Goal: Answer question/provide support

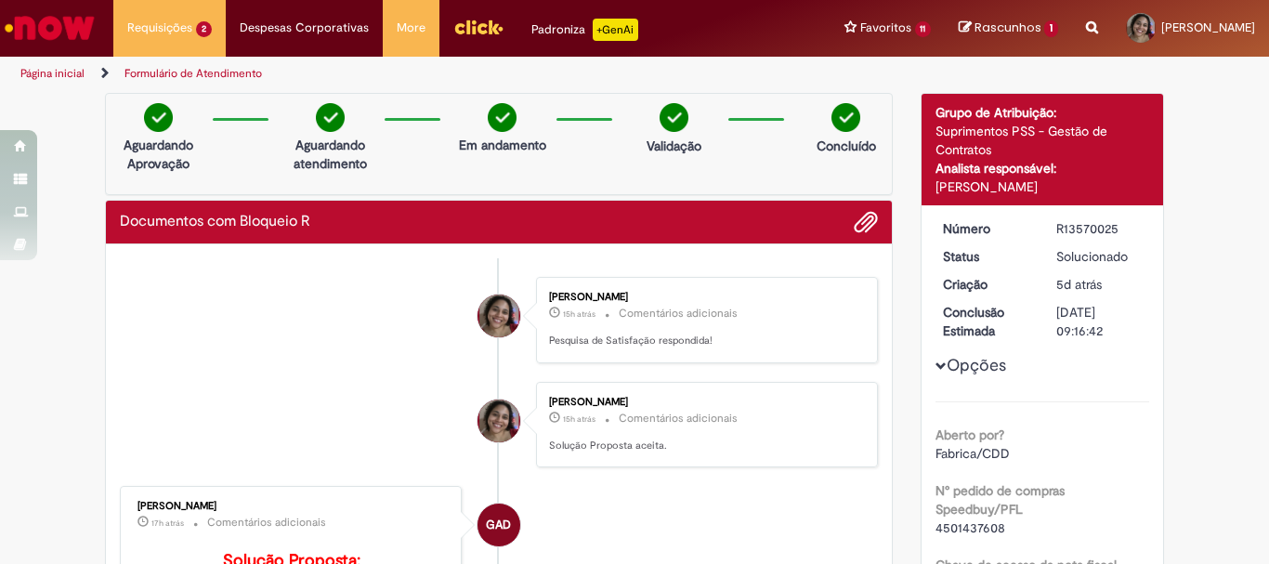
click at [71, 32] on img "Ir para a Homepage" at bounding box center [50, 27] width 96 height 37
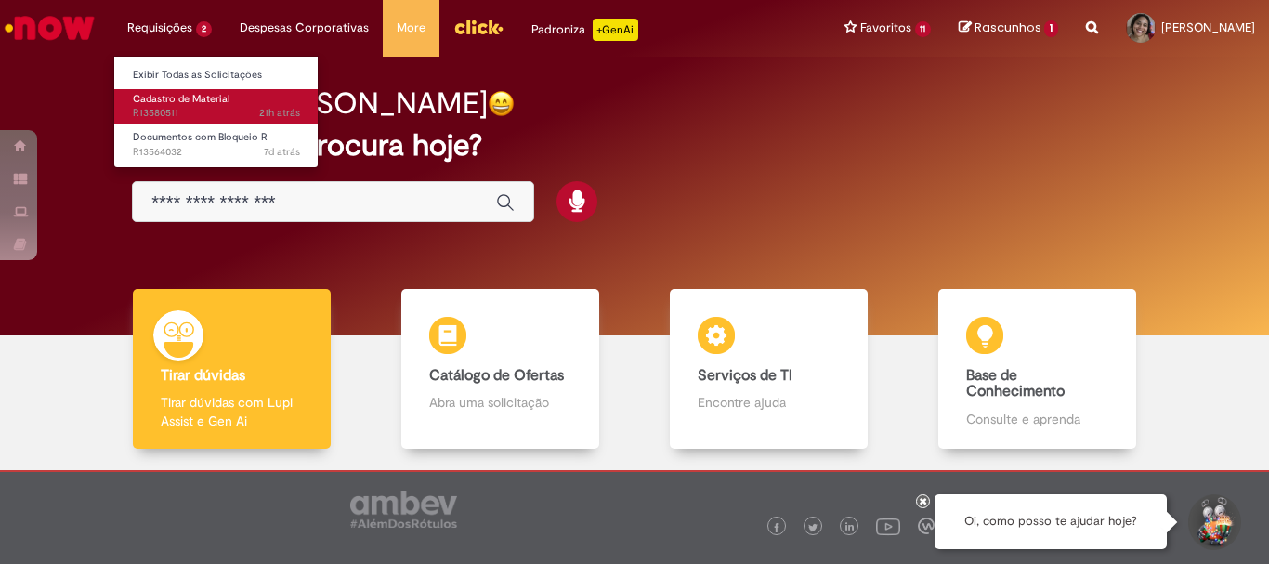
click at [211, 107] on span "21h atrás 21 horas atrás R13580511" at bounding box center [216, 113] width 167 height 15
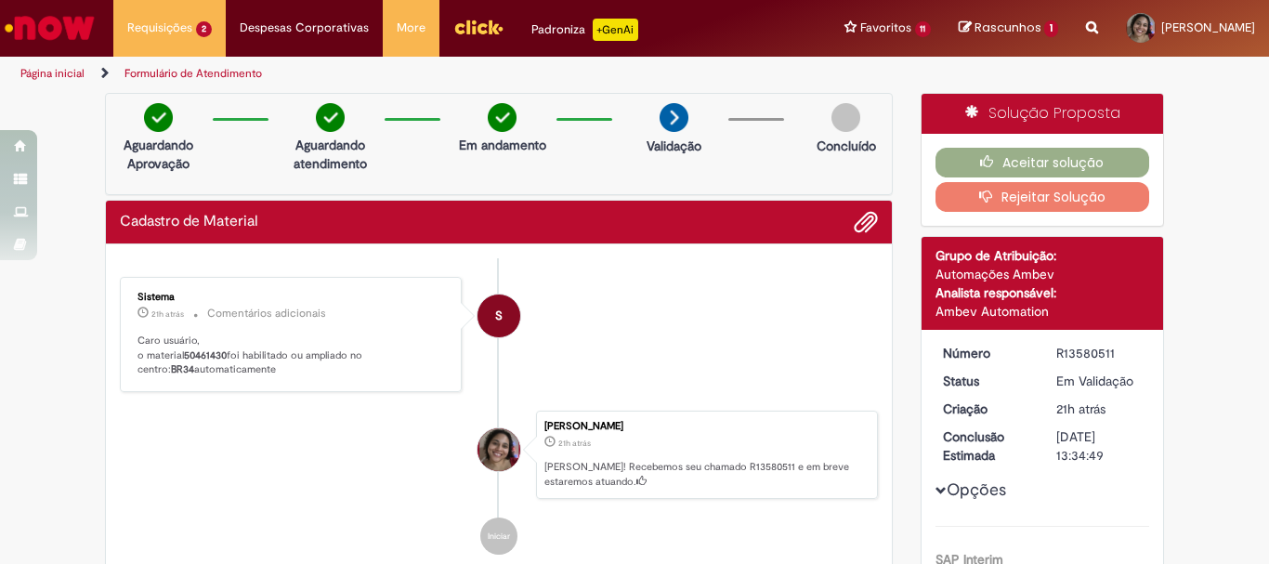
click at [203, 351] on b "50461430" at bounding box center [205, 355] width 43 height 14
copy p "50461430"
click at [1063, 161] on button "Aceitar solução" at bounding box center [1042, 163] width 215 height 30
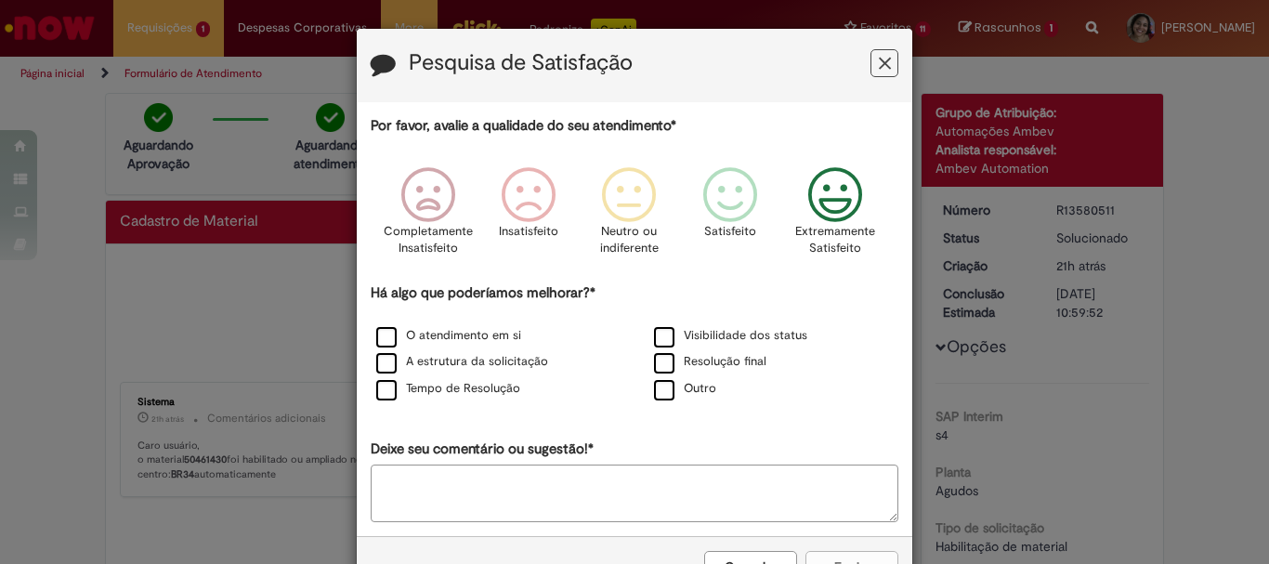
click at [827, 213] on icon "Feedback" at bounding box center [836, 195] width 70 height 56
click at [731, 353] on div "Resolução final" at bounding box center [773, 362] width 274 height 23
click at [418, 360] on label "A estrutura da solicitação" at bounding box center [462, 362] width 172 height 18
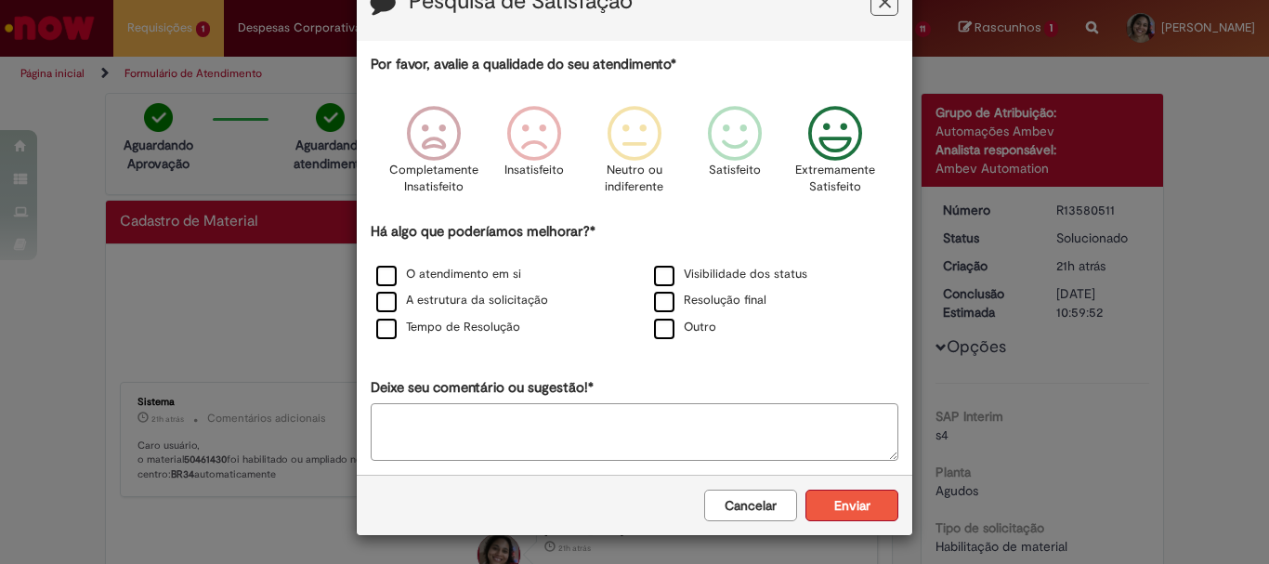
click at [841, 504] on button "Enviar" at bounding box center [851, 505] width 93 height 32
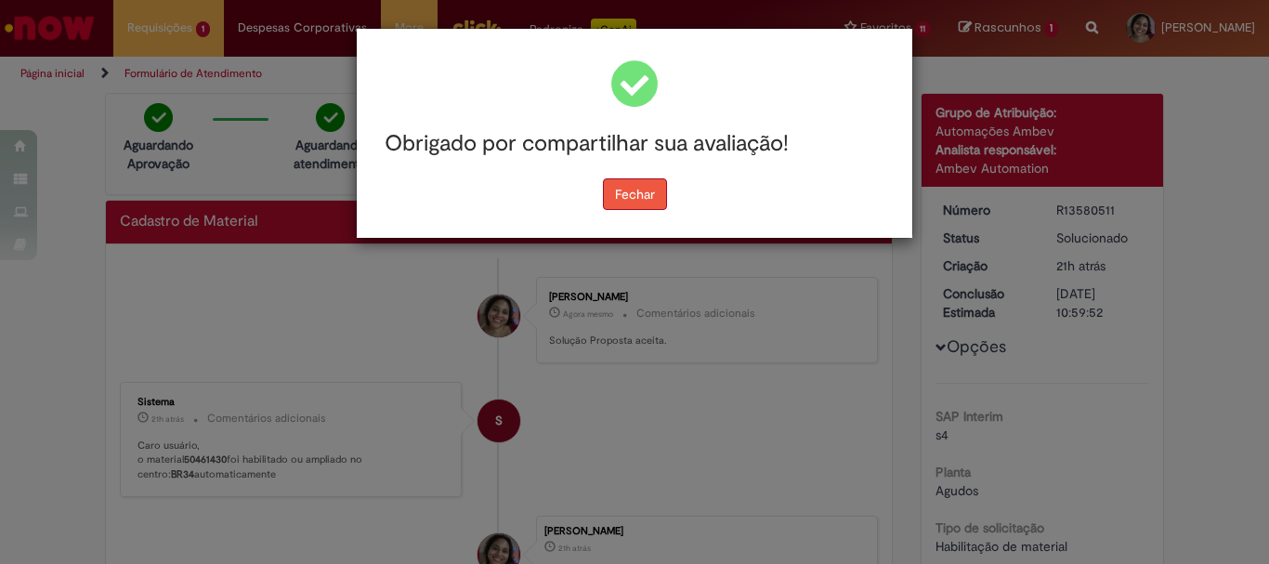
click at [637, 196] on button "Fechar" at bounding box center [635, 194] width 64 height 32
